Goal: Information Seeking & Learning: Learn about a topic

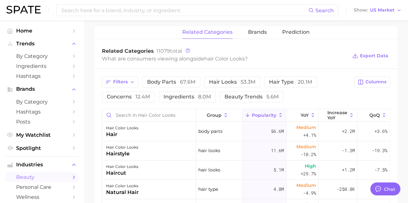
scroll to position [250, 0]
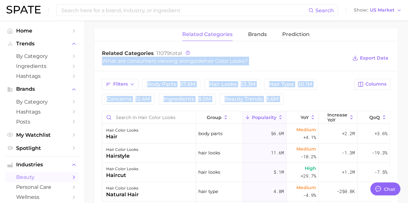
click at [289, 48] on div "Related Categories 11079 total What are consumers viewing alongside hair color …" at bounding box center [245, 183] width 303 height 277
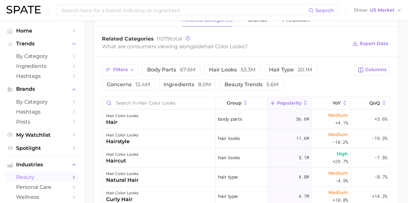
scroll to position [261, 0]
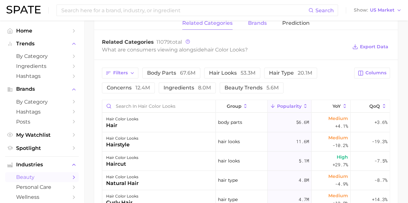
click at [255, 24] on span "brands" at bounding box center [257, 23] width 19 height 6
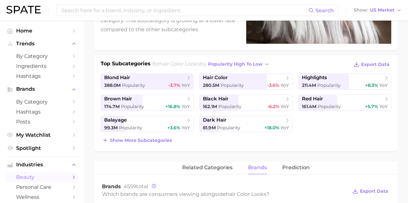
scroll to position [111, 0]
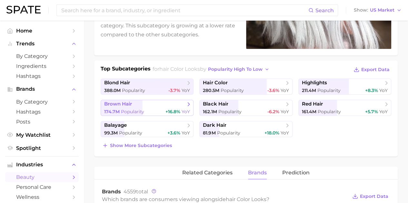
click at [173, 106] on span "brown hair" at bounding box center [144, 104] width 81 height 6
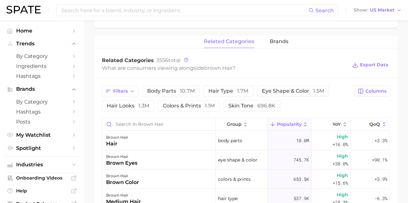
scroll to position [284, 0]
click at [374, 93] on span "Columns" at bounding box center [375, 91] width 21 height 5
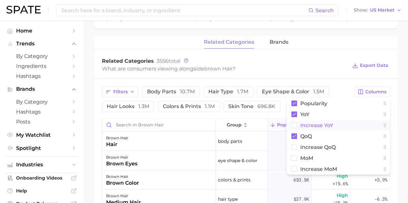
click at [330, 125] on span "Increase YoY" at bounding box center [316, 125] width 33 height 5
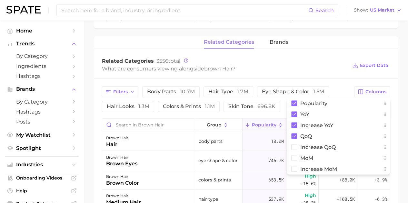
click at [402, 167] on main "1. hair 2. hair looks 3. hair color looks 4. brown hair Overview Google TikTok …" at bounding box center [246, 50] width 324 height 626
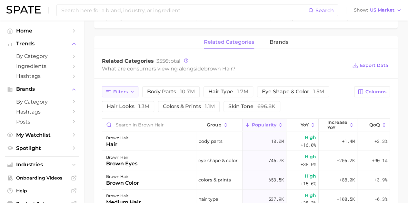
click at [125, 94] on span "Filters" at bounding box center [120, 91] width 15 height 5
click at [340, 124] on span "Increase YoY" at bounding box center [337, 125] width 20 height 10
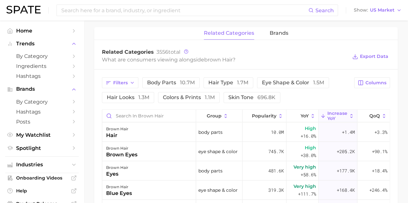
scroll to position [290, 0]
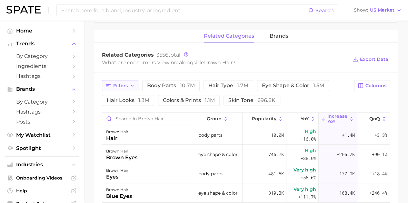
click at [133, 86] on icon "button" at bounding box center [132, 85] width 5 height 5
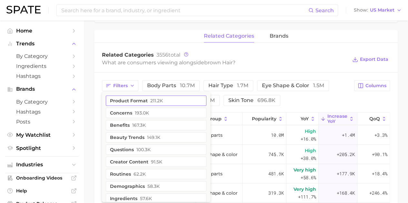
click at [135, 102] on button "product format 211.2k" at bounding box center [156, 101] width 101 height 10
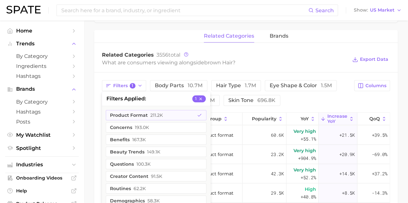
click at [400, 101] on main "1. hair 2. hair looks 3. hair color looks 4. brown hair Overview Google TikTok …" at bounding box center [246, 43] width 324 height 626
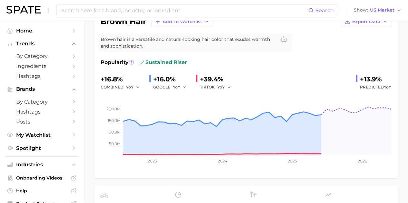
scroll to position [33, 0]
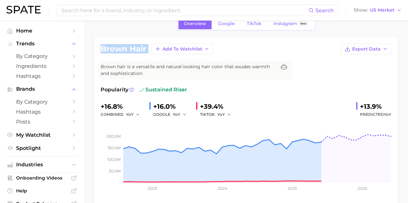
drag, startPoint x: 407, startPoint y: 46, endPoint x: 404, endPoint y: 29, distance: 17.3
